Goal: Transaction & Acquisition: Purchase product/service

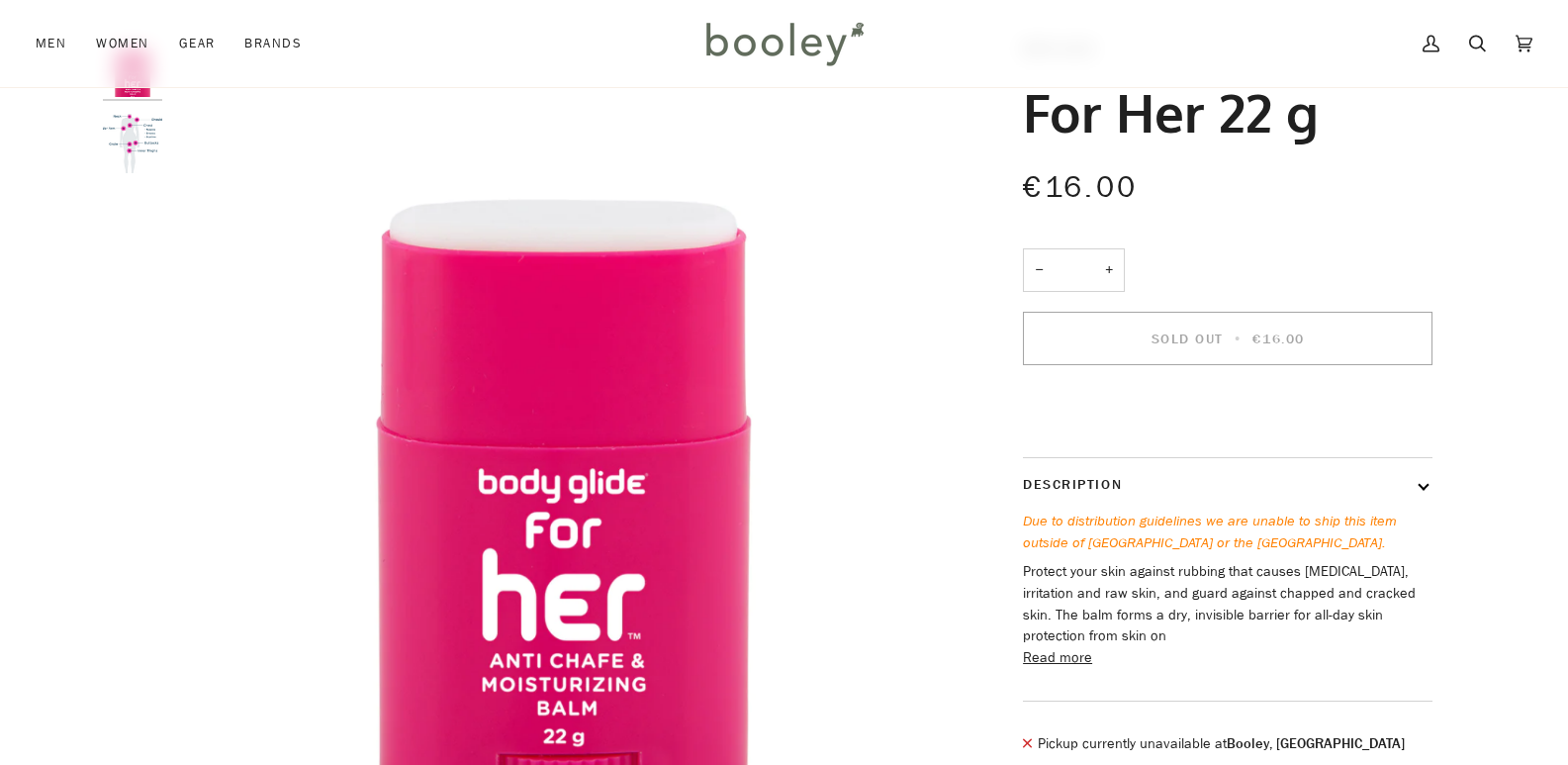
scroll to position [99, 0]
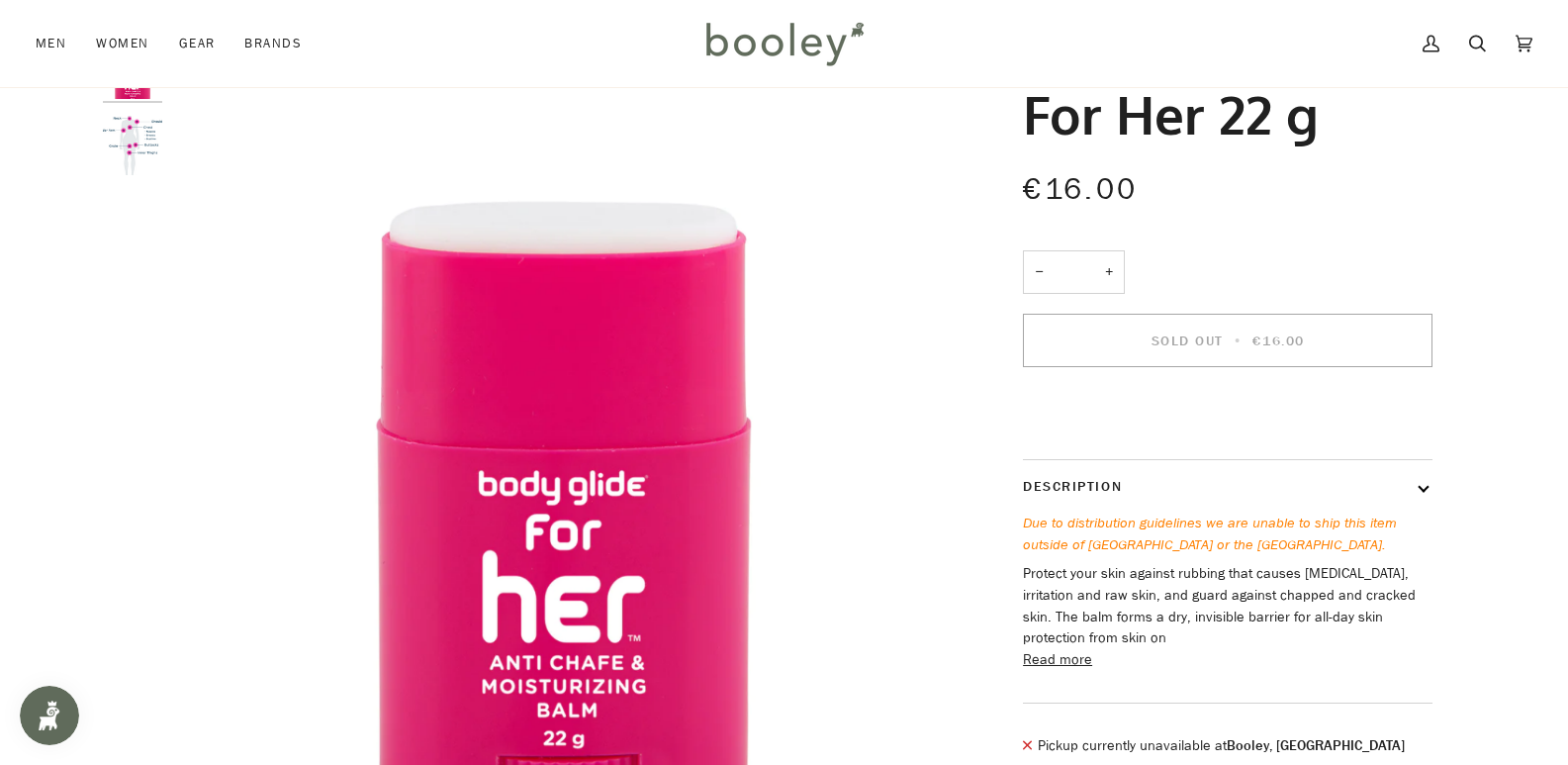
click at [1071, 671] on button "Read more" at bounding box center [1057, 660] width 70 height 22
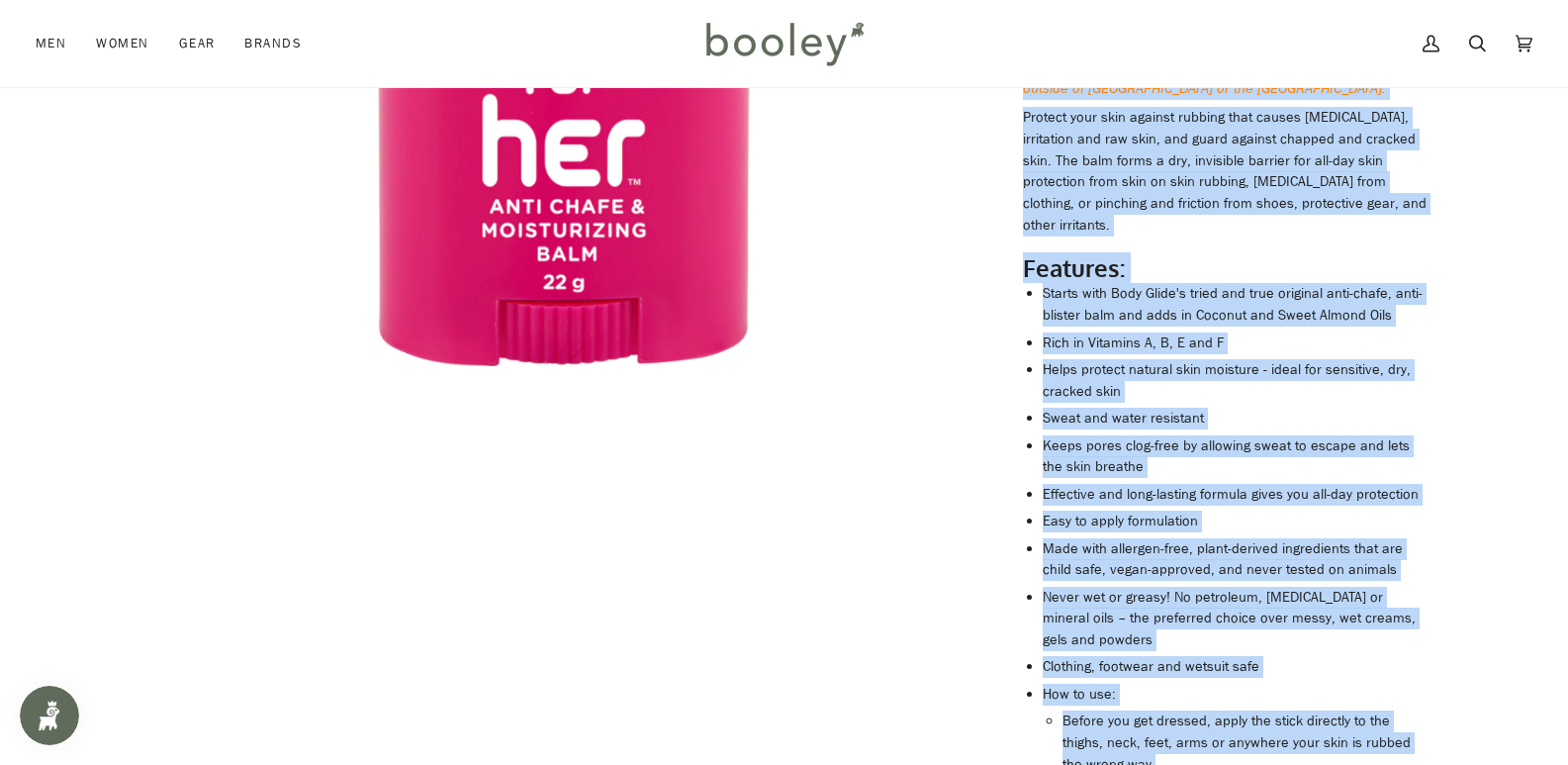
scroll to position [460, 0]
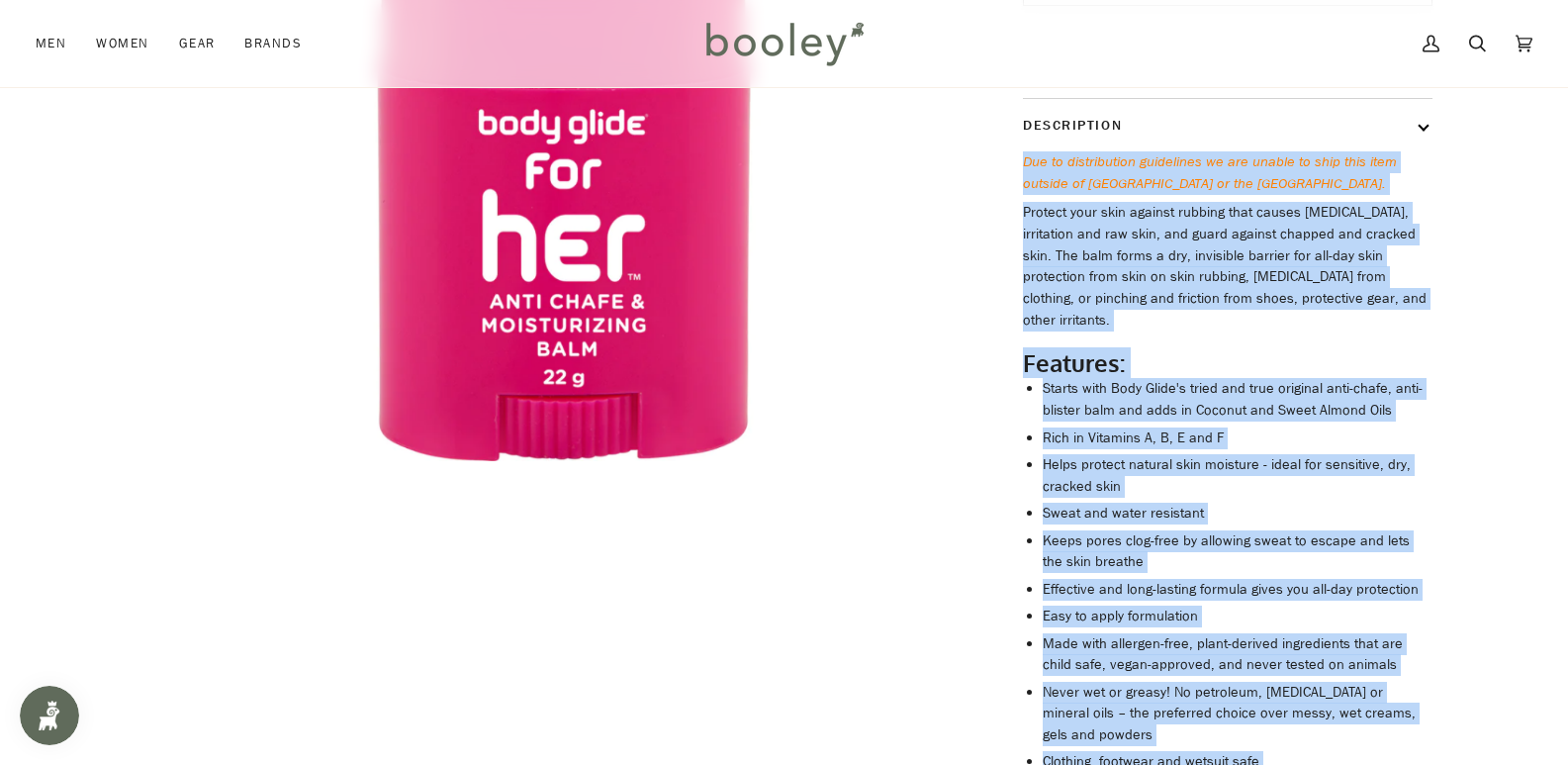
drag, startPoint x: 1409, startPoint y: 536, endPoint x: 984, endPoint y: 191, distance: 547.4
click at [984, 191] on div "Body Glide For Her 22 g €16.00 Sale • Save − * + Sold Out • €16.00" at bounding box center [1211, 507] width 512 height 1658
copy div "Due to distribution guidelines we are unable to ship this item outside of Irela…"
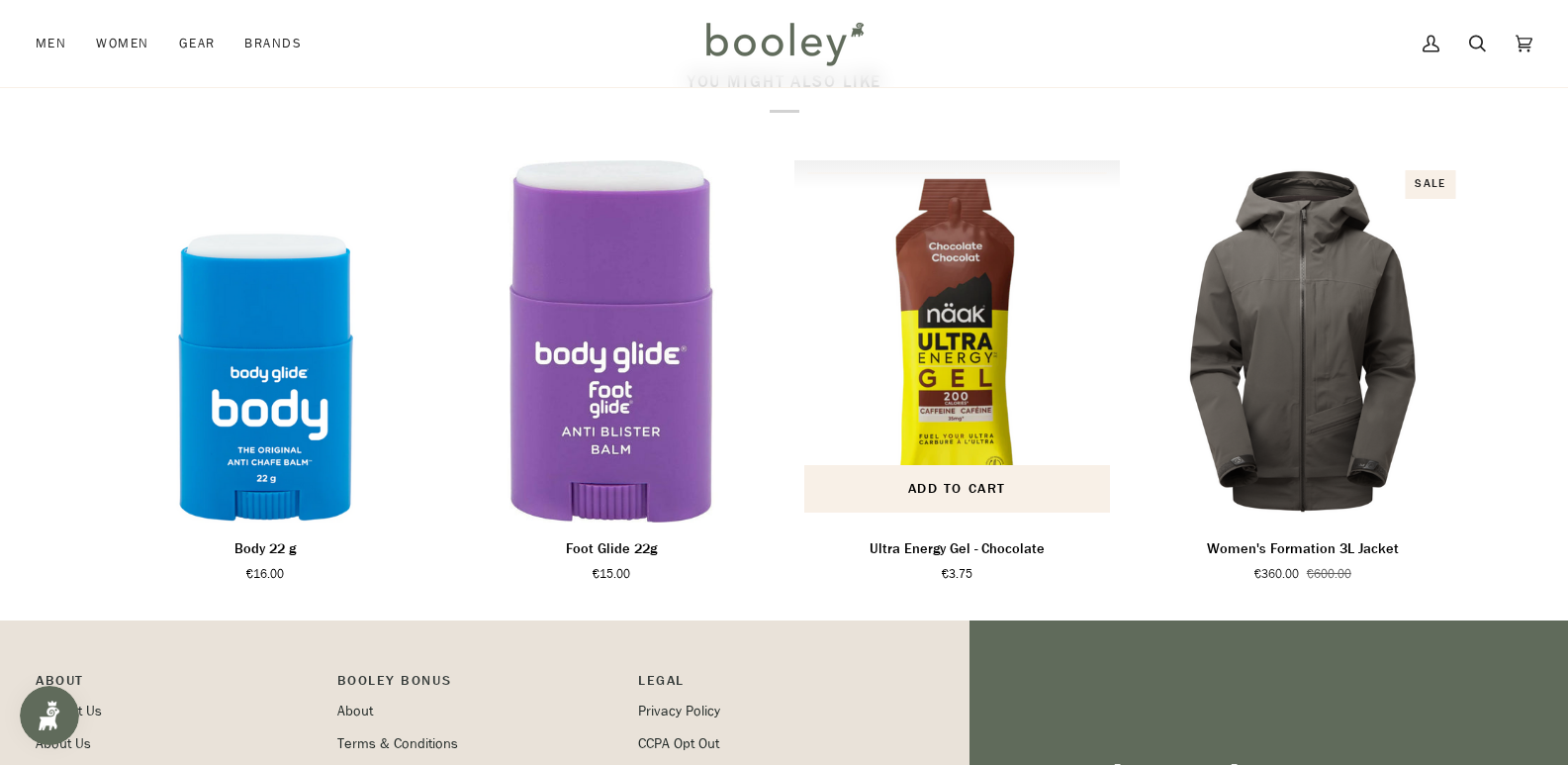
scroll to position [1979, 0]
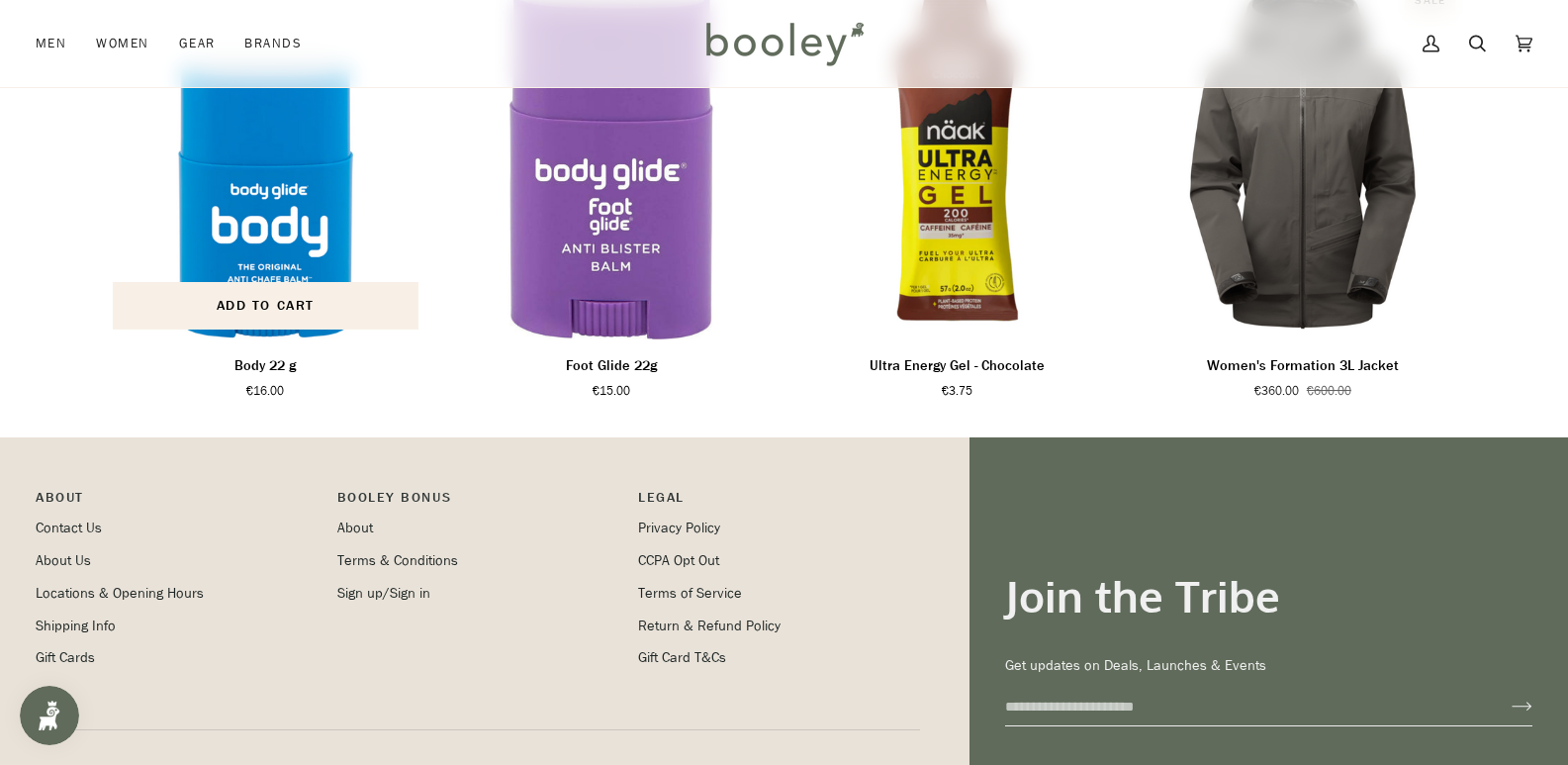
click at [307, 180] on img "Body 22 g" at bounding box center [266, 158] width 327 height 363
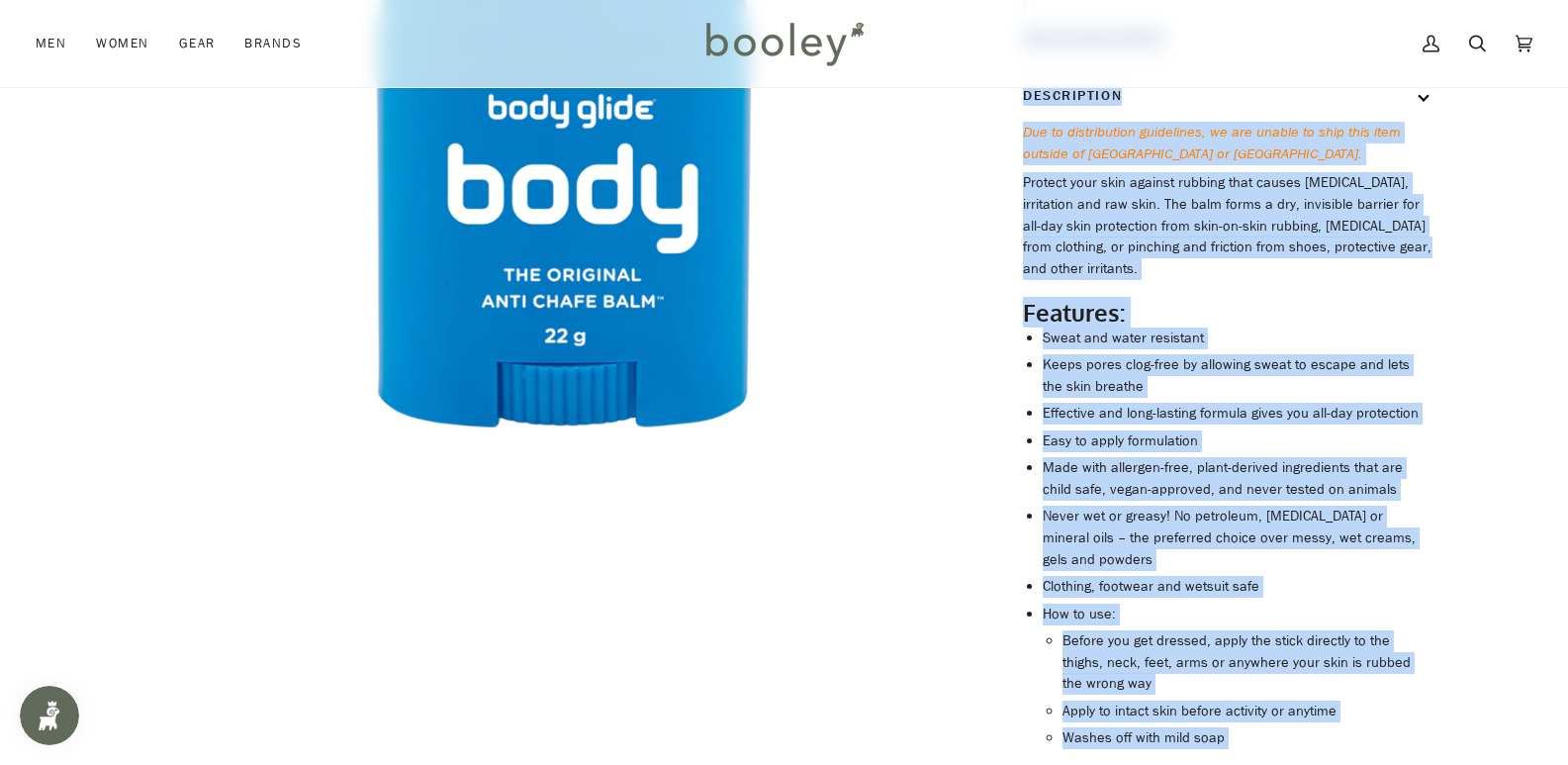
scroll to position [448, 0]
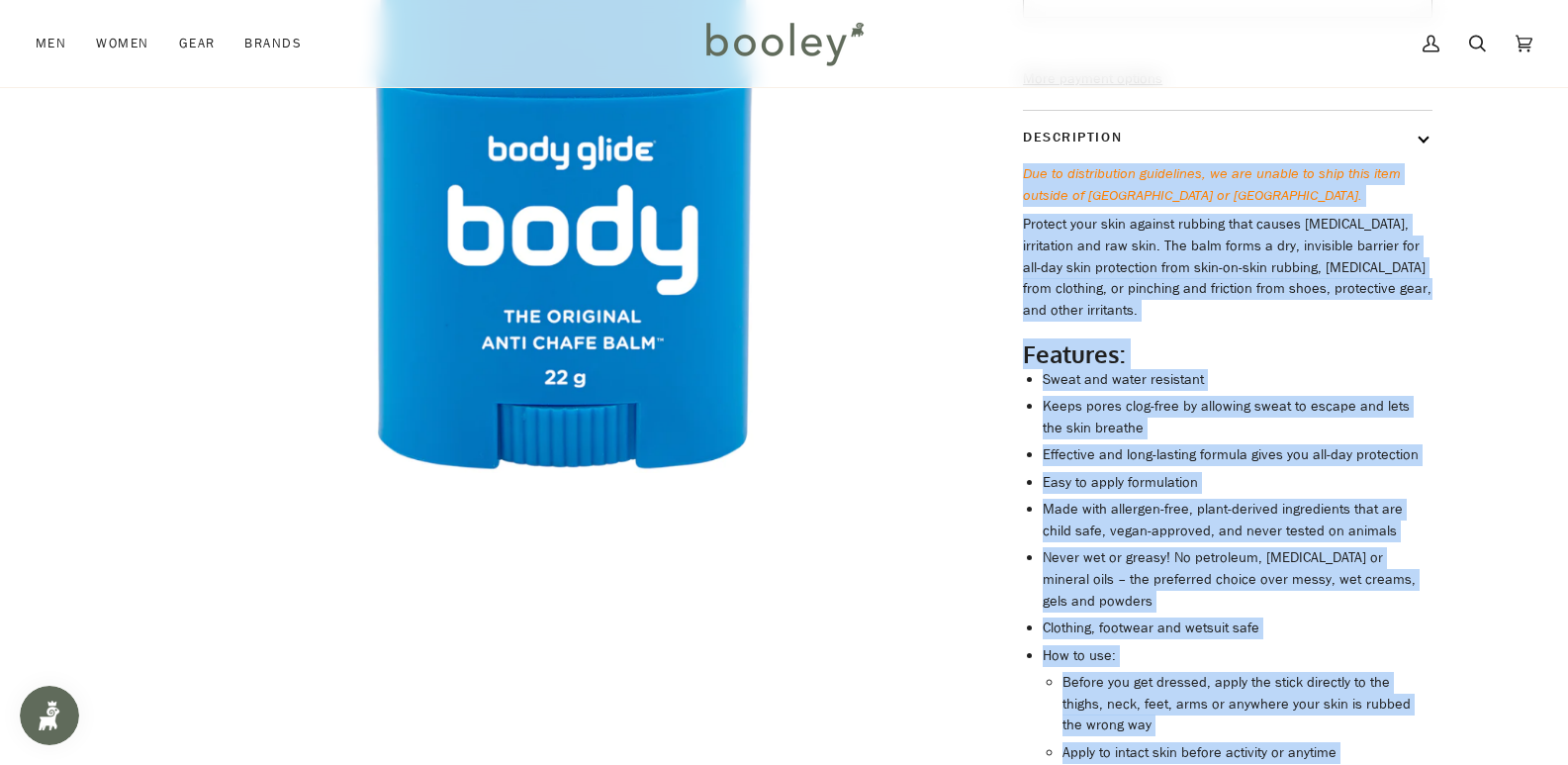
drag, startPoint x: 1387, startPoint y: 569, endPoint x: 993, endPoint y: 210, distance: 533.0
click at [993, 210] on div "Body Glide Body 22 g €16.00 Sale • Save − * + Add to Cart • €16.00" at bounding box center [1210, 435] width 445 height 1491
copy div "Due to distribution guidelines, we are unable to ship this item outside of Irel…"
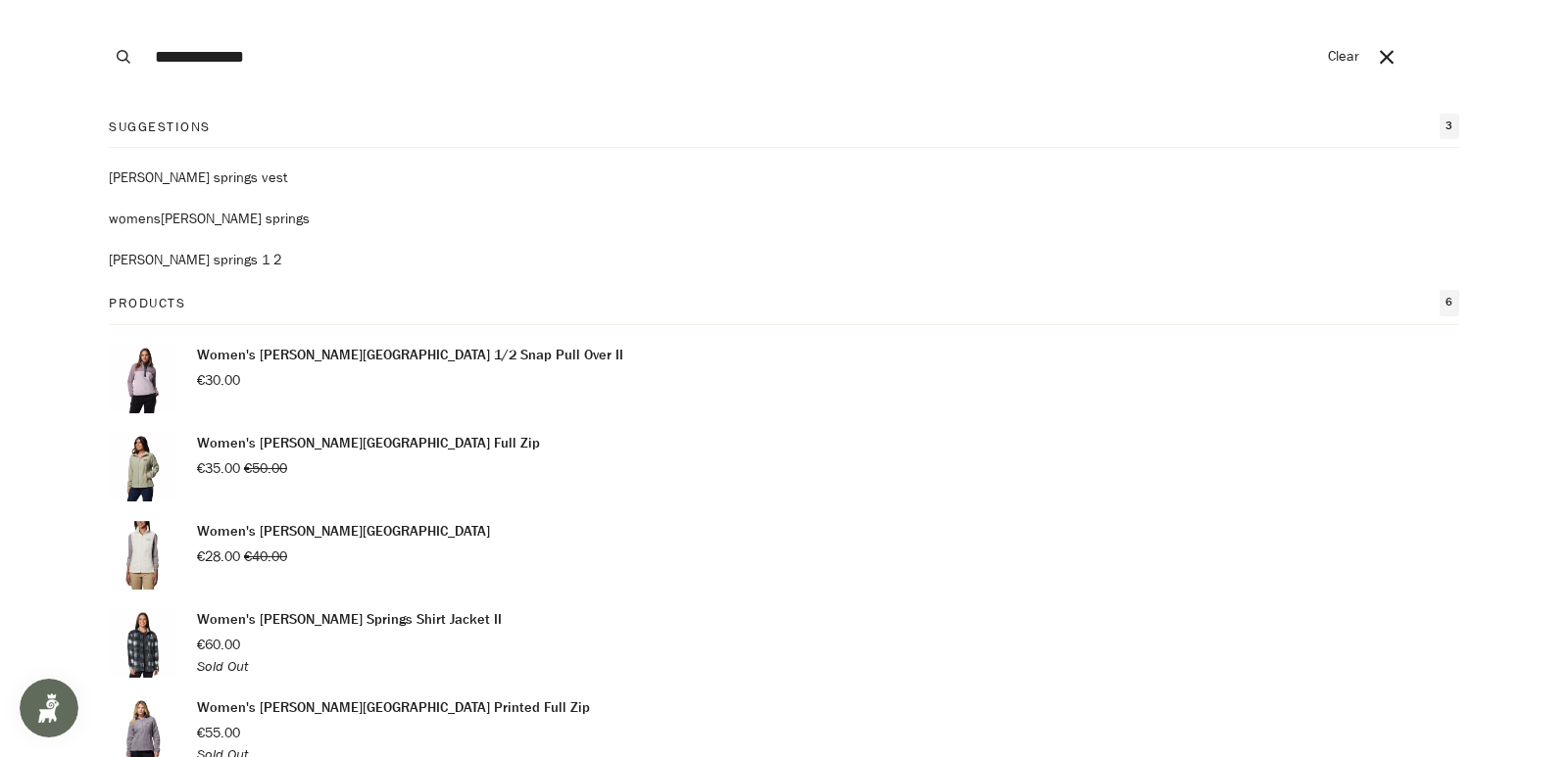
type input "**********"
click at [360, 628] on p "Women's [PERSON_NAME] Springs Shirt Jacket II" at bounding box center [349, 620] width 305 height 22
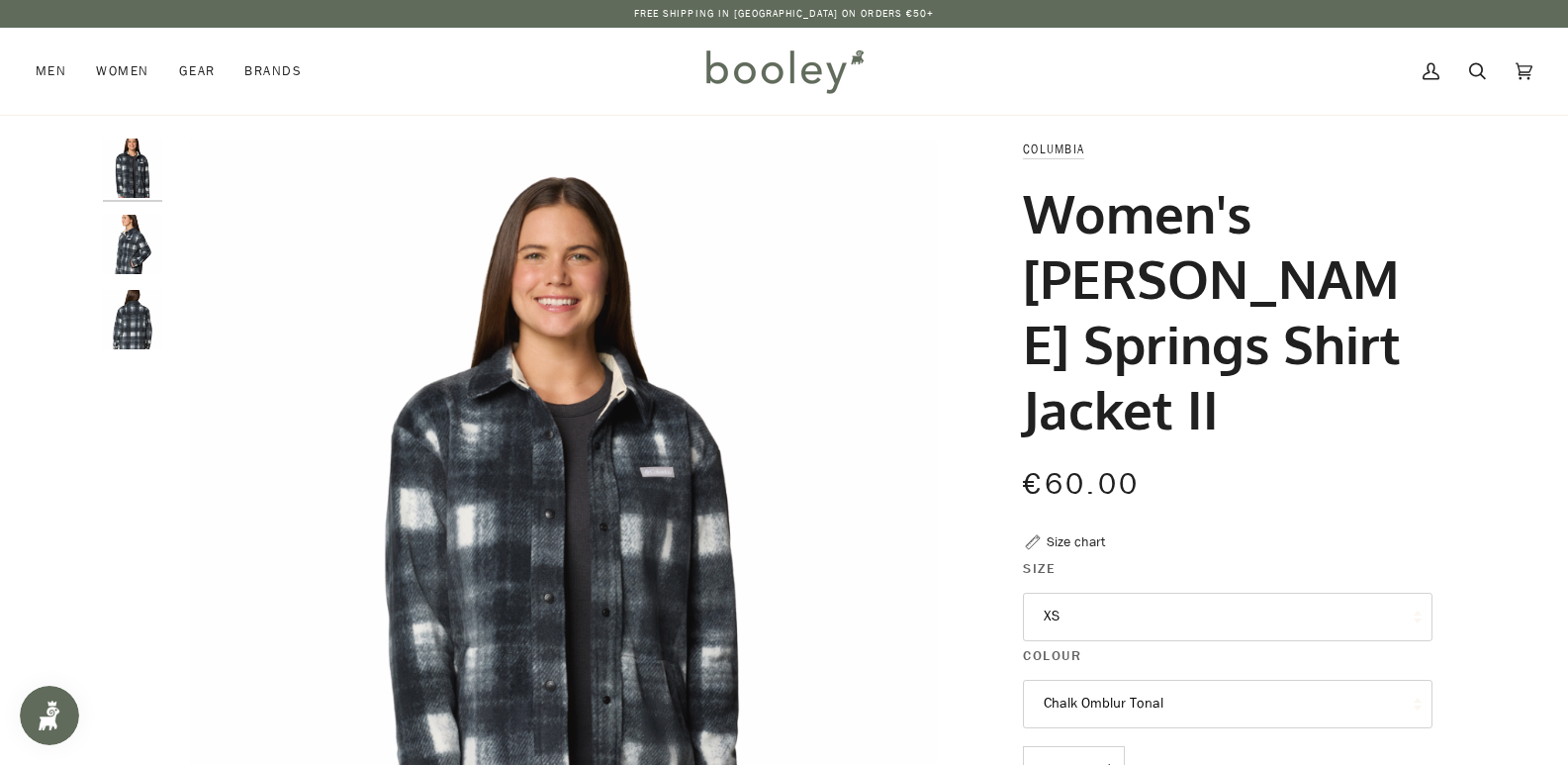
click at [107, 241] on img "Women's Benton Springs Shirt Jacket II" at bounding box center [132, 245] width 60 height 60
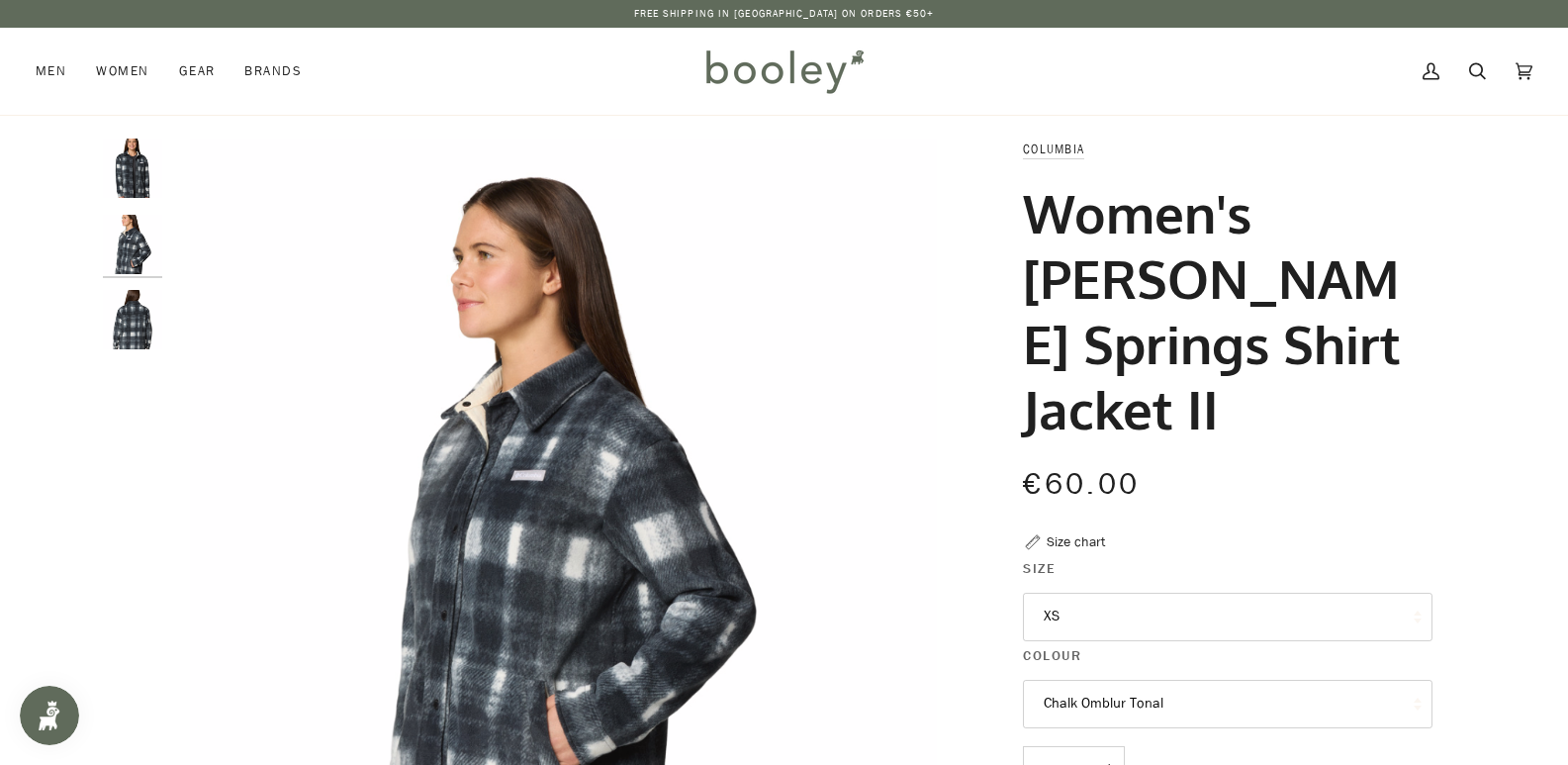
click at [132, 298] on img "Women's Benton Springs Shirt Jacket II" at bounding box center [132, 320] width 60 height 60
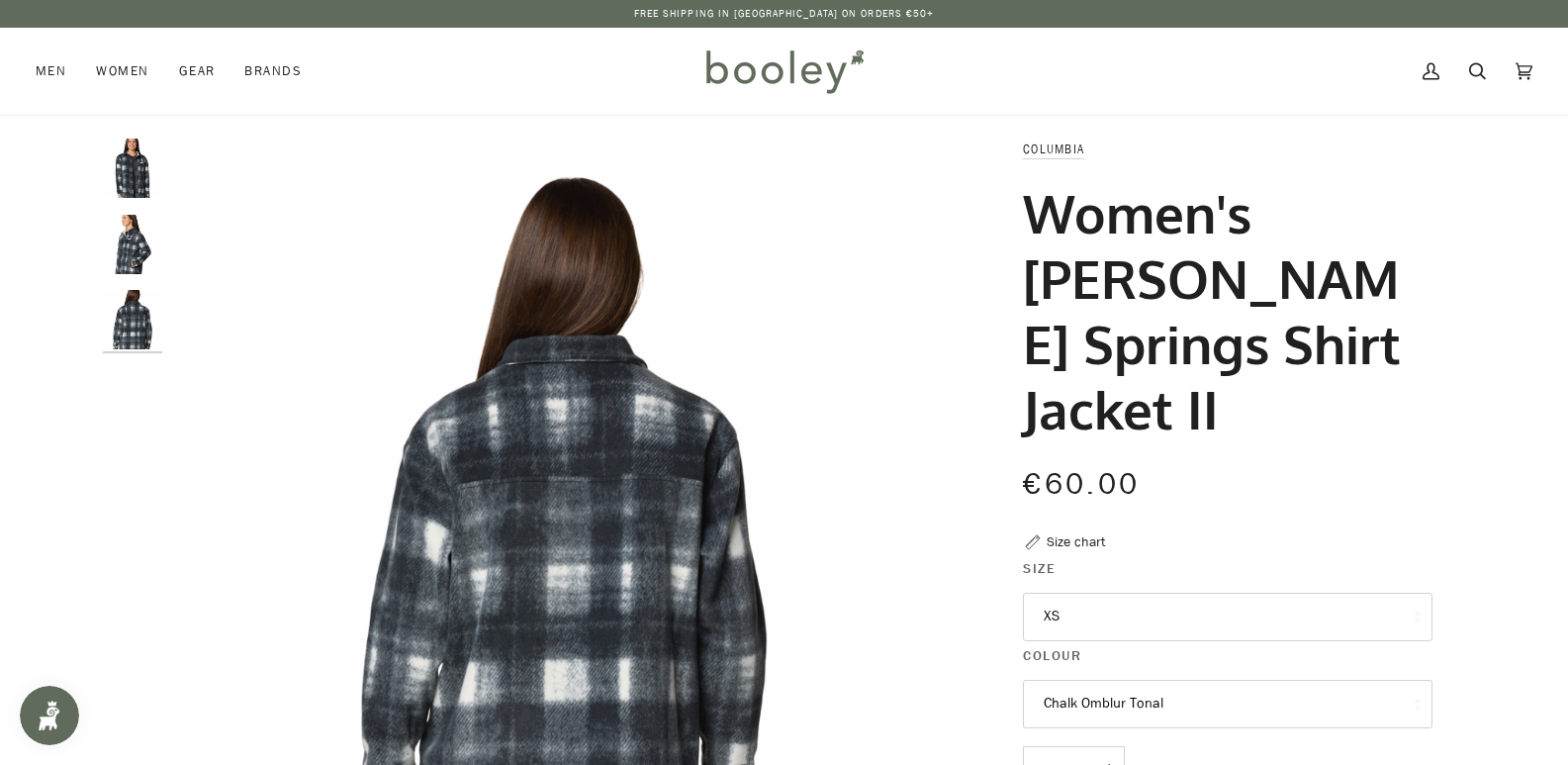
click at [138, 157] on img "Women's Benton Springs Shirt Jacket II" at bounding box center [132, 168] width 60 height 60
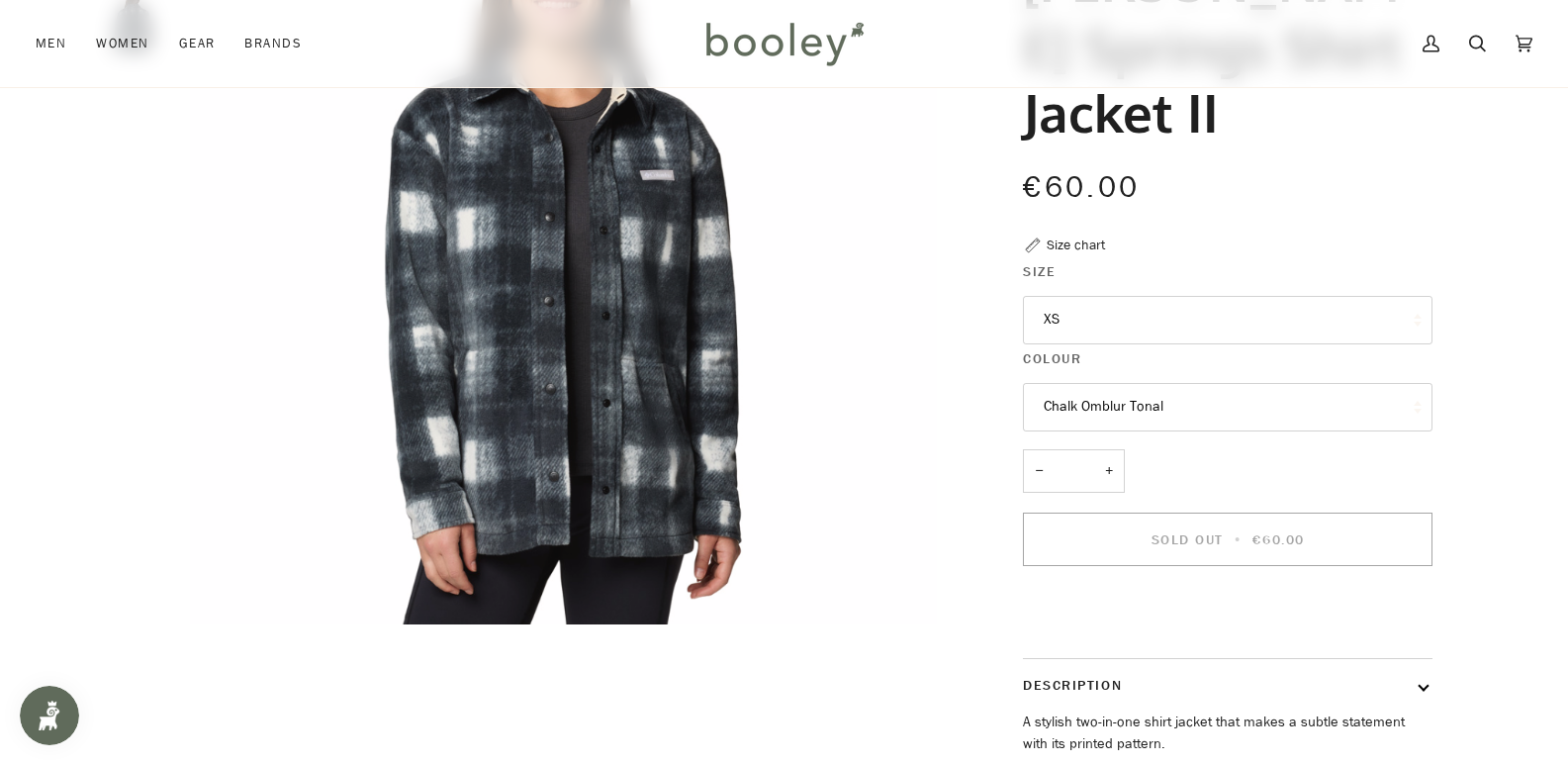
scroll to position [594, 0]
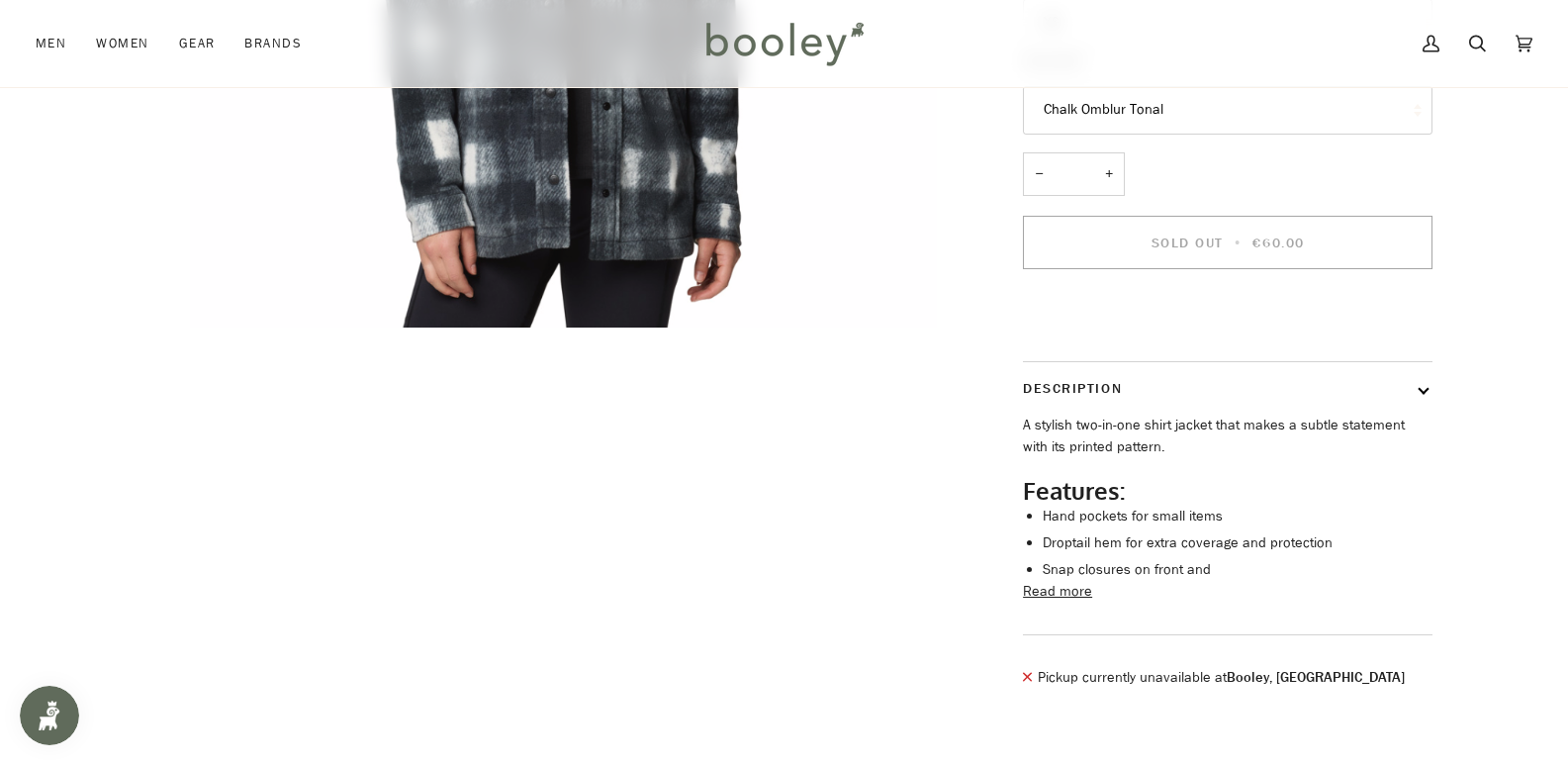
click at [1080, 581] on button "Read more" at bounding box center [1057, 592] width 70 height 22
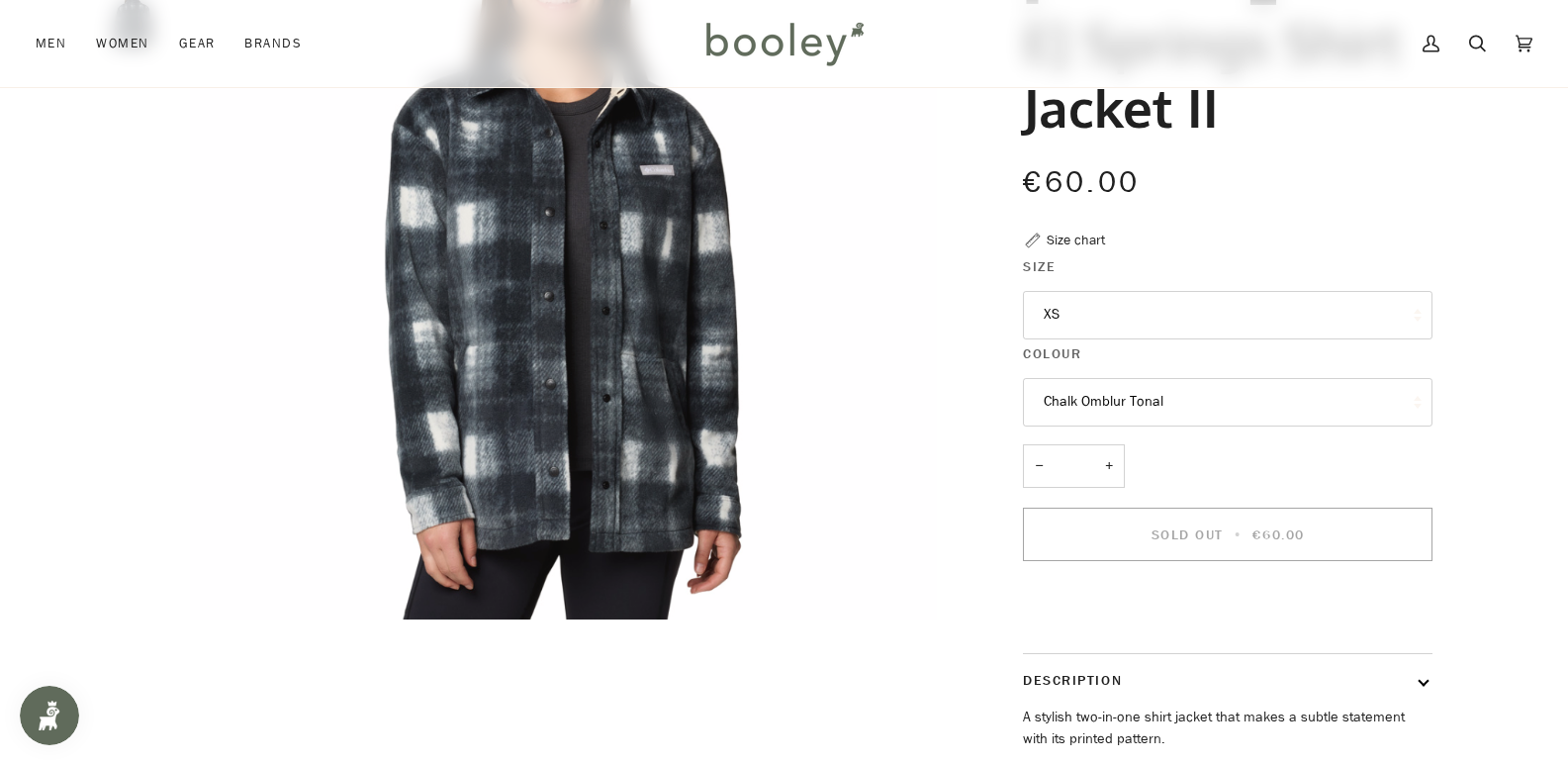
scroll to position [297, 0]
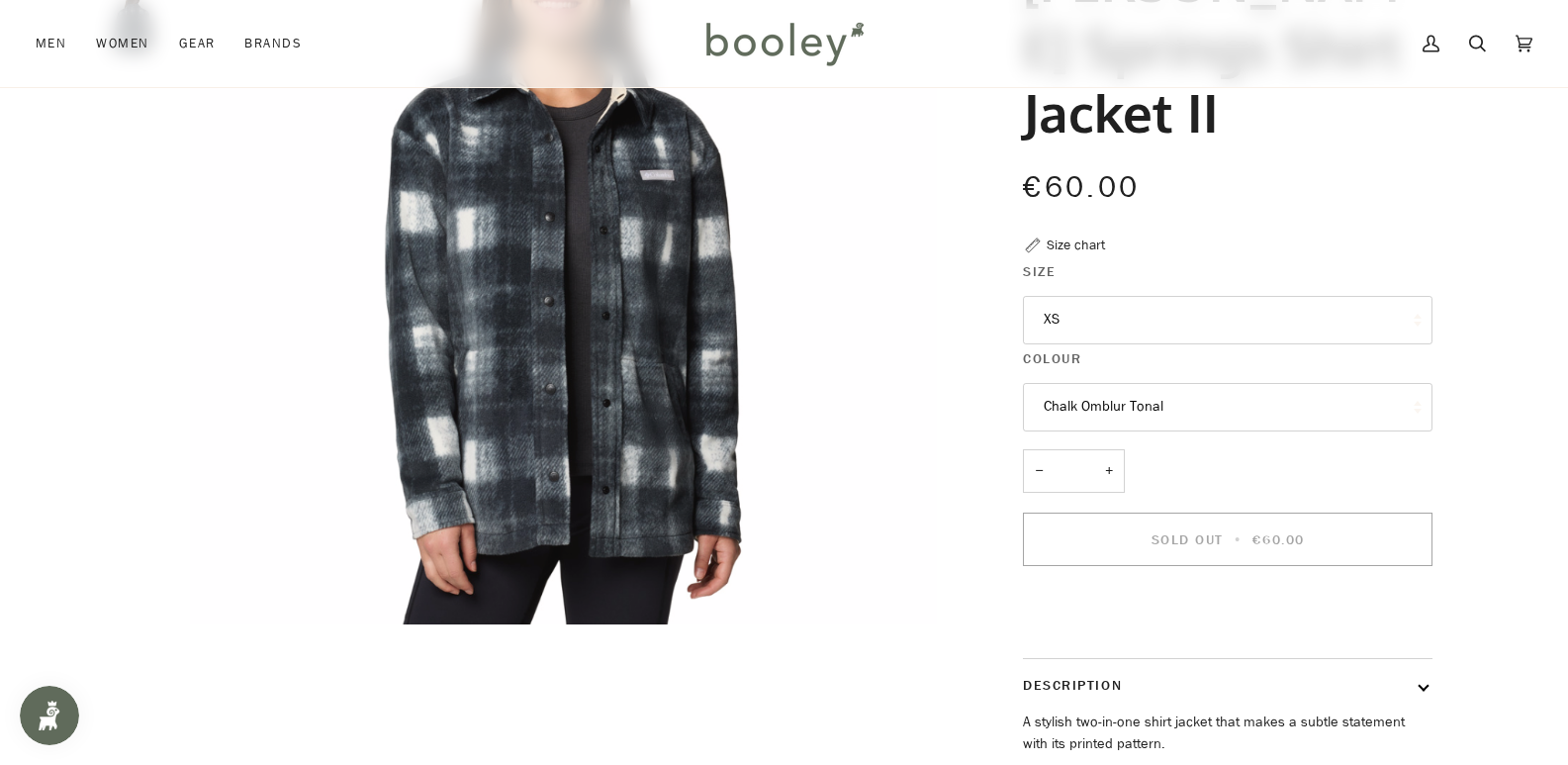
click at [1128, 296] on button "XS" at bounding box center [1227, 320] width 409 height 49
click at [1543, 360] on div "Zoom Zoom Zoom" at bounding box center [784, 439] width 1568 height 1196
drag, startPoint x: 1237, startPoint y: 345, endPoint x: 1248, endPoint y: 344, distance: 11.0
click at [1237, 383] on button "Chalk Omblur Tonal" at bounding box center [1227, 407] width 409 height 49
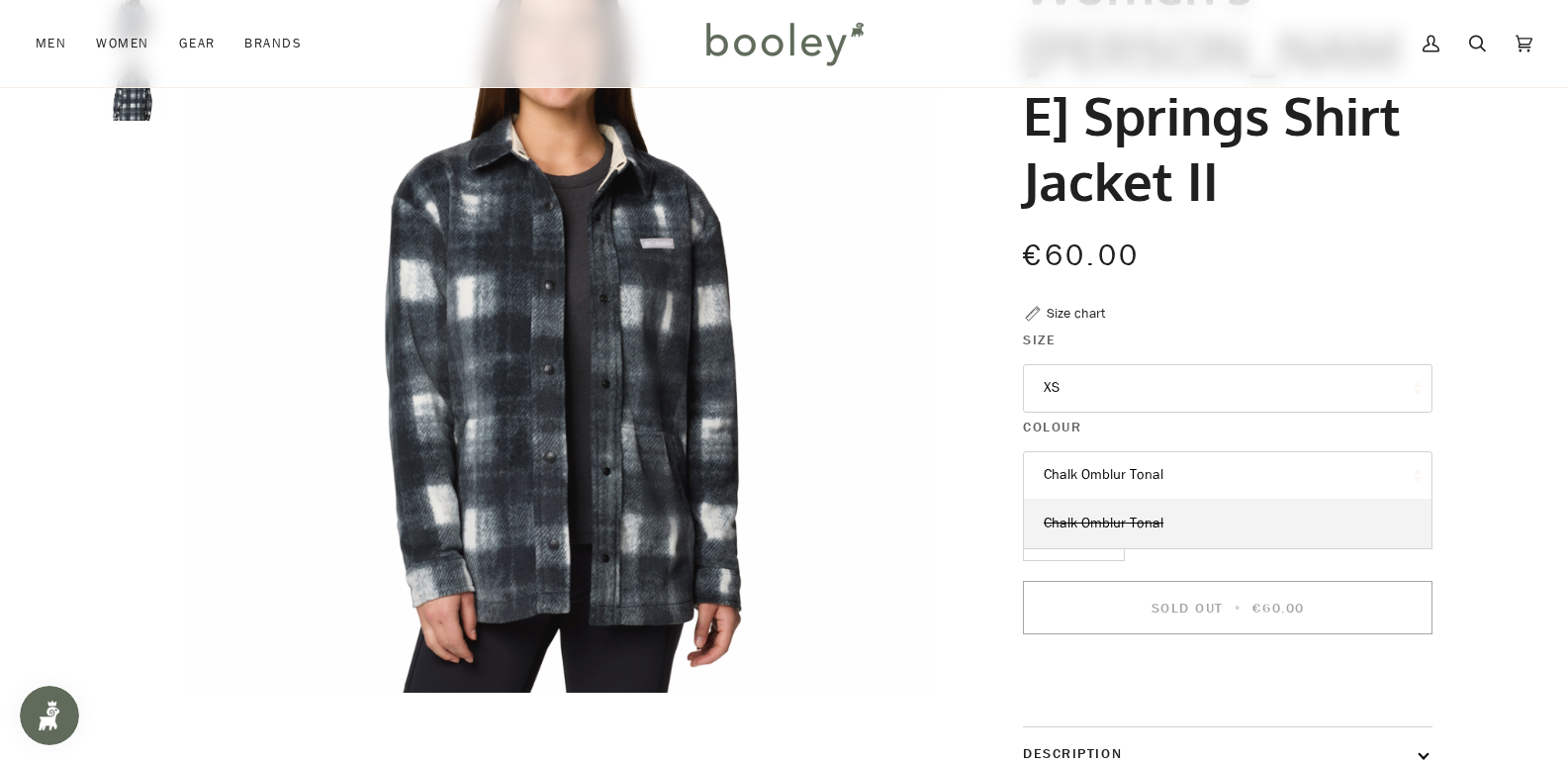
click at [1421, 365] on button "XS" at bounding box center [1227, 388] width 409 height 49
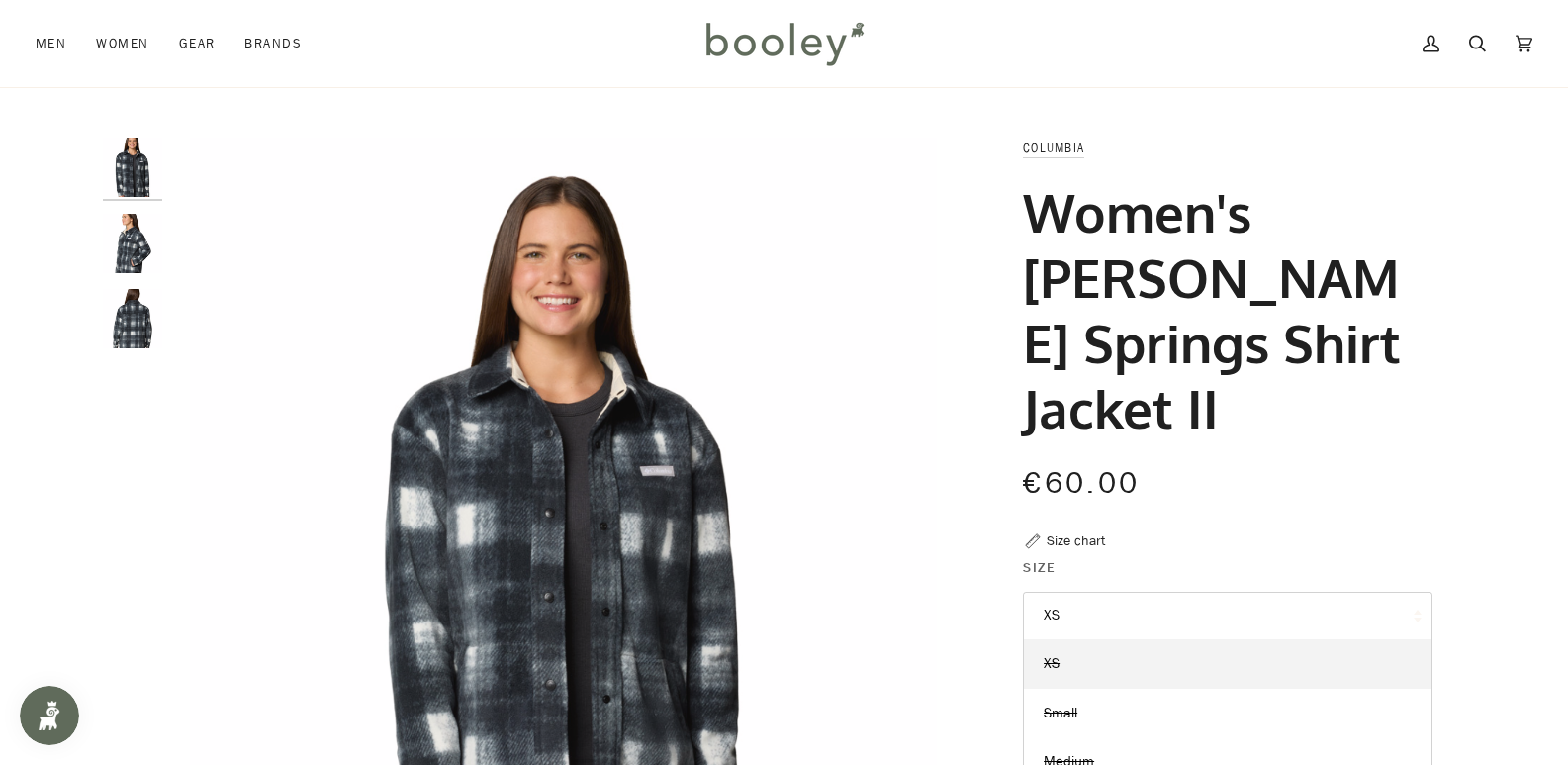
scroll to position [0, 0]
click at [1442, 354] on div "Columbia Women's Benton Springs Shirt Jacket II €60.00 Sale • Save Size chart S…" at bounding box center [1211, 736] width 512 height 1196
